Goal: Find specific page/section: Find specific page/section

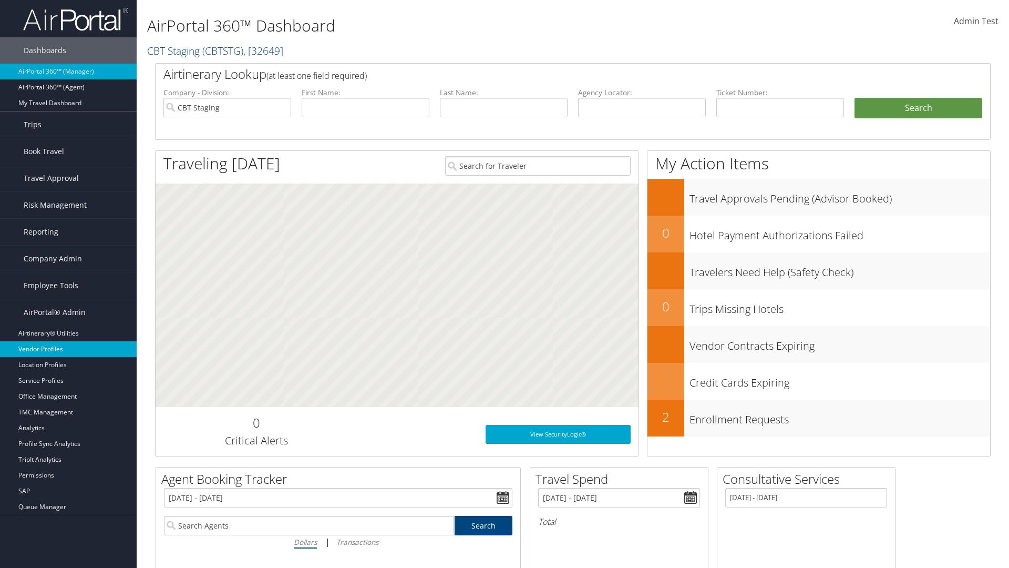
click at [68, 349] on link "Vendor Profiles" at bounding box center [68, 349] width 137 height 16
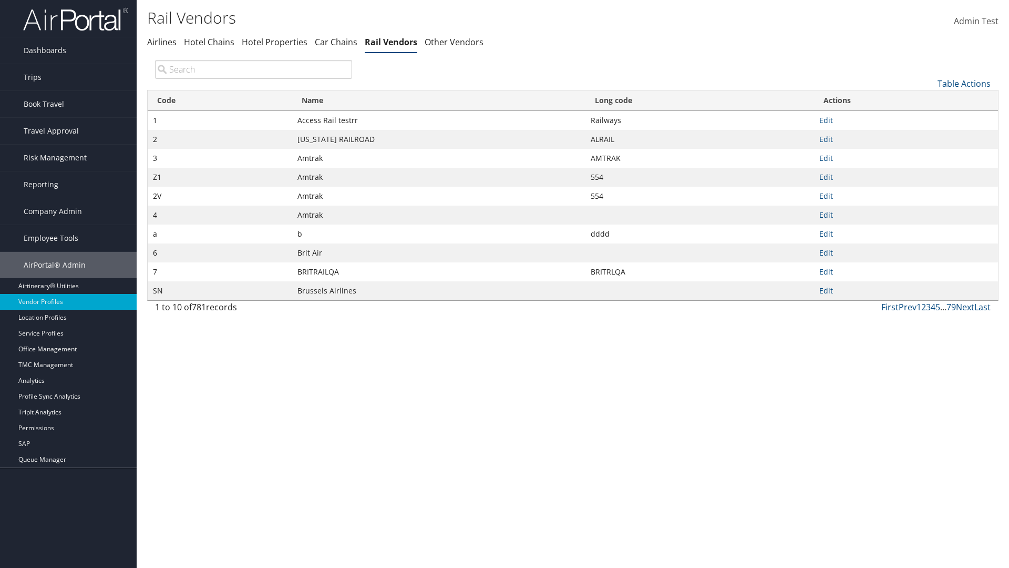
click at [438, 100] on th "Name" at bounding box center [438, 100] width 293 height 20
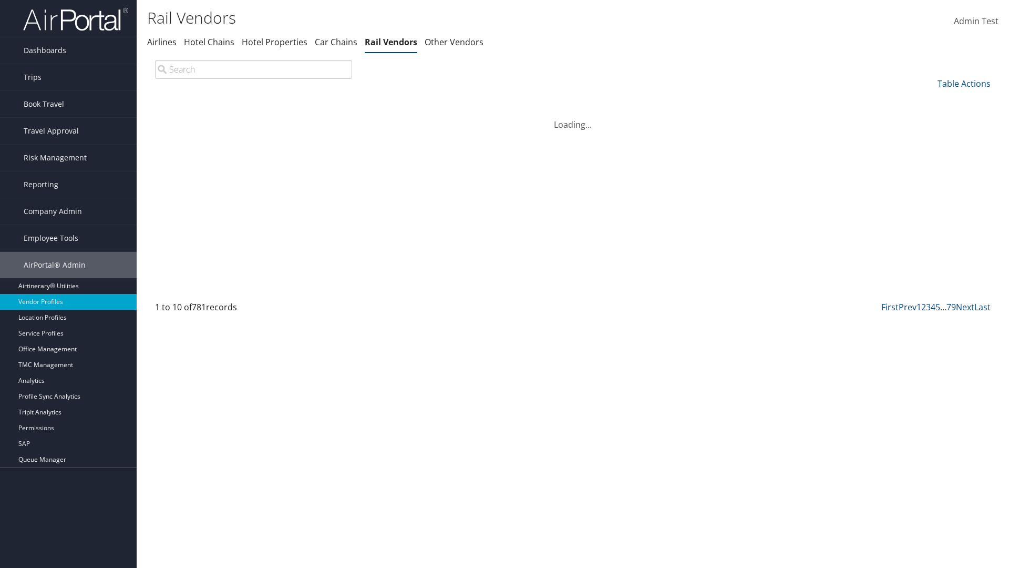
click at [699, 100] on th "Long code" at bounding box center [699, 100] width 229 height 20
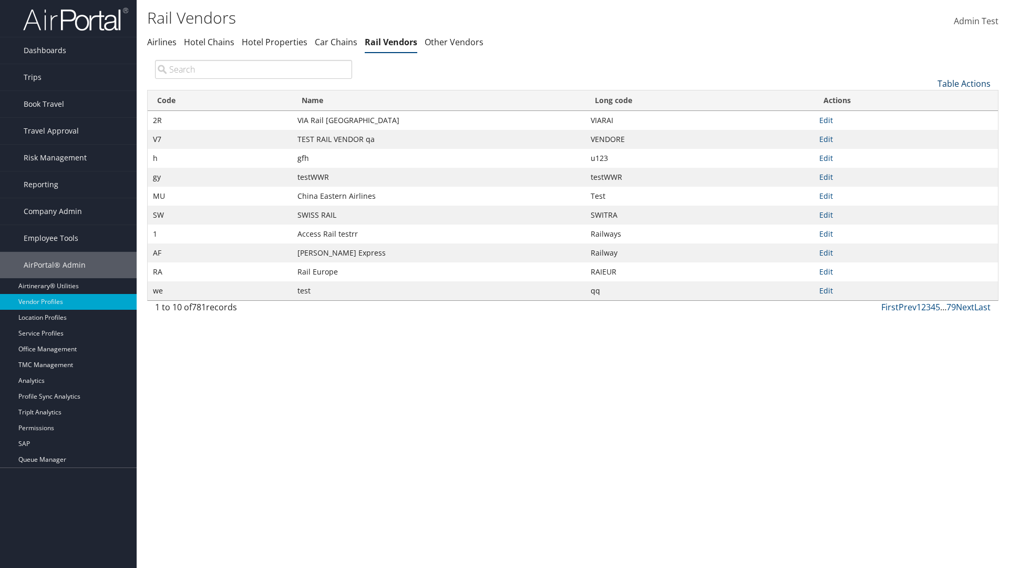
click at [964, 83] on link "Table Actions" at bounding box center [964, 84] width 53 height 12
click at [929, 153] on link "Page Length" at bounding box center [929, 154] width 138 height 18
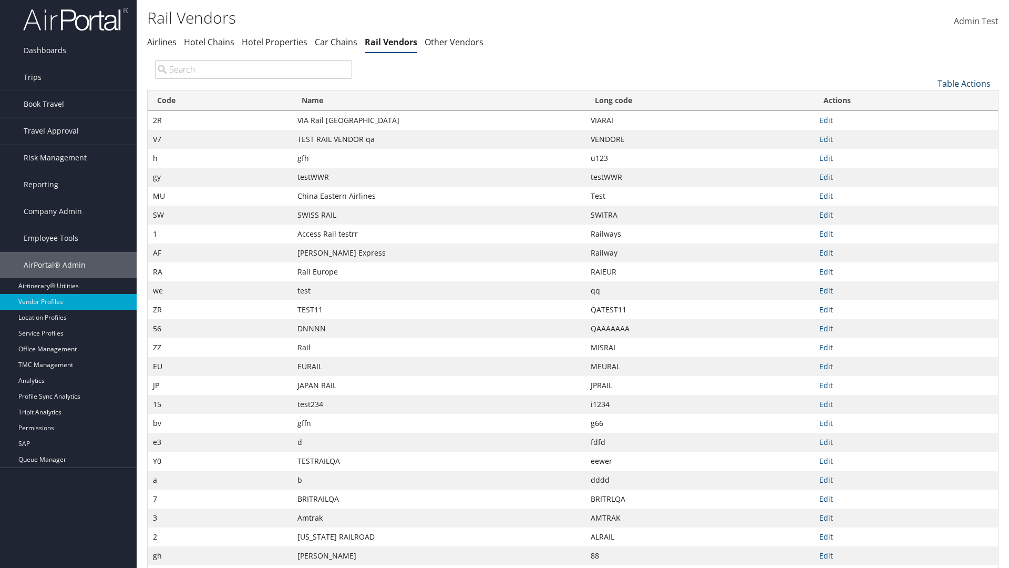
click at [964, 83] on link "Table Actions" at bounding box center [964, 84] width 53 height 12
click at [929, 136] on link "50" at bounding box center [929, 137] width 138 height 18
